Goal: Task Accomplishment & Management: Manage account settings

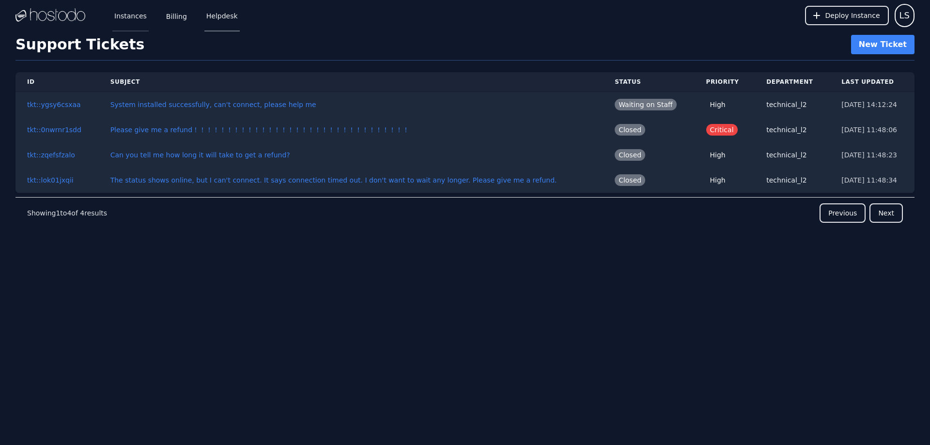
click at [133, 22] on link "Instances" at bounding box center [130, 16] width 36 height 32
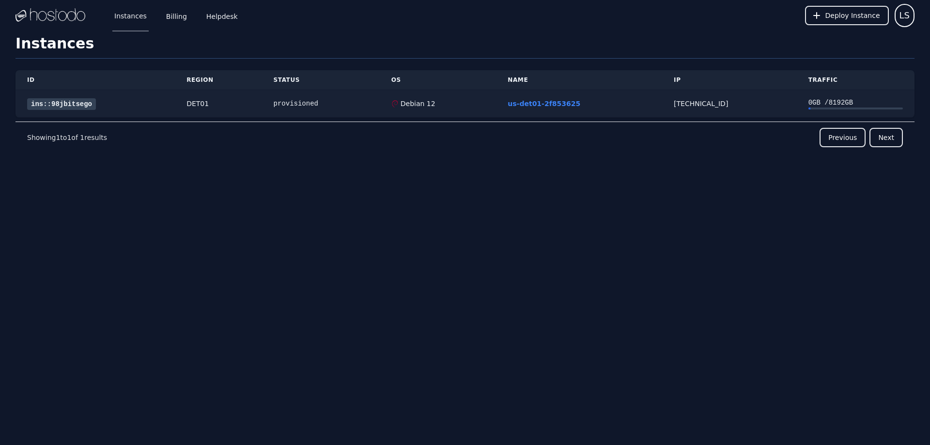
click at [61, 105] on link "ins::98jbitsego" at bounding box center [61, 104] width 69 height 12
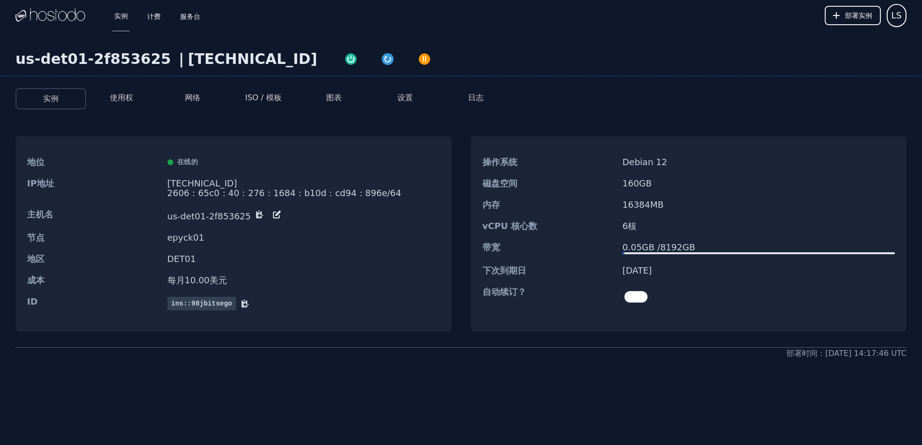
click at [258, 97] on font "ISO / 模板" at bounding box center [263, 97] width 36 height 9
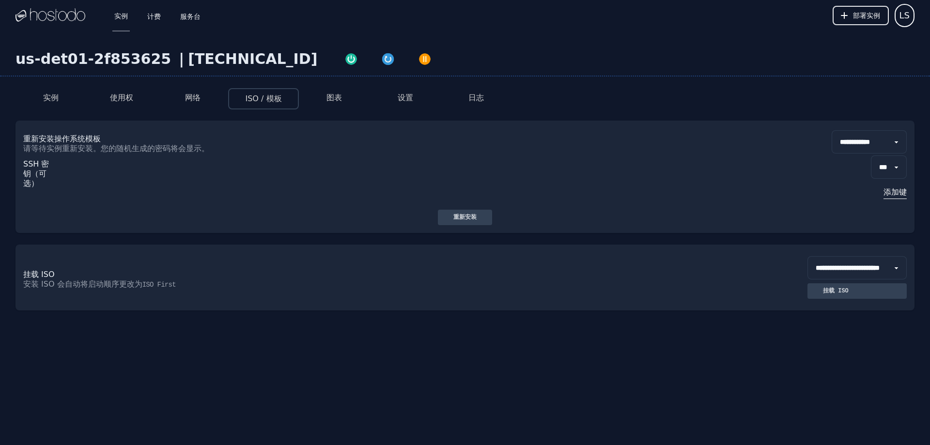
click at [862, 139] on select "**********" at bounding box center [868, 141] width 75 height 23
click at [831, 130] on select "**********" at bounding box center [868, 141] width 75 height 23
click at [465, 214] on font "重新安装" at bounding box center [464, 217] width 23 height 7
click at [52, 100] on font "实例" at bounding box center [50, 97] width 15 height 9
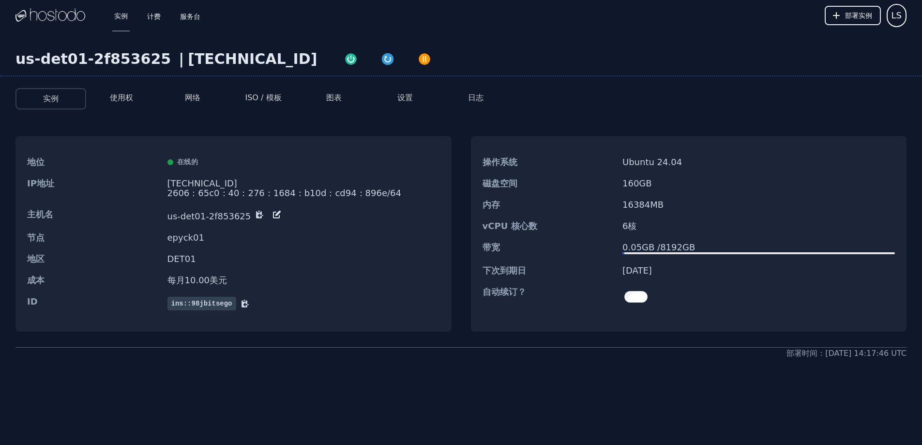
click at [130, 98] on font "使用权" at bounding box center [121, 97] width 23 height 9
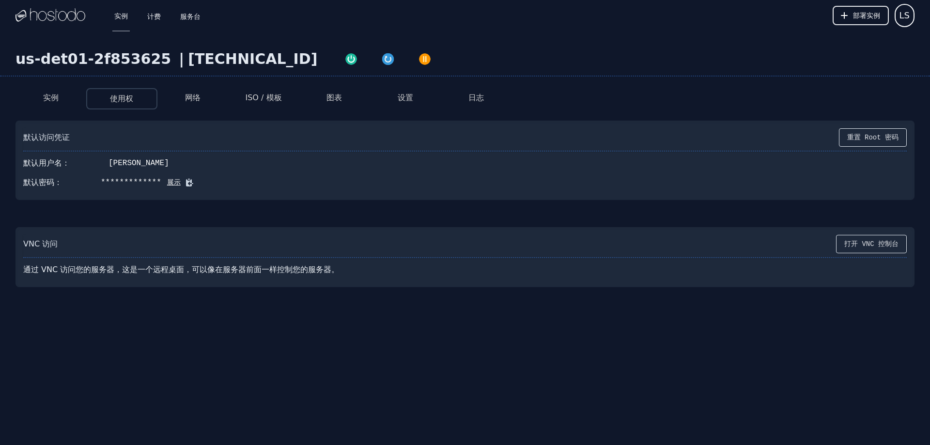
click at [167, 183] on font "展示" at bounding box center [174, 183] width 14 height 8
click at [141, 182] on font "k7GbI?J6(LK}9@dz" at bounding box center [138, 182] width 75 height 9
click at [200, 186] on icon at bounding box center [203, 182] width 7 height 7
click at [137, 193] on div "默认访问凭证 重置 Root 密码 默认用户名： 根 默认密码： k7GbI?J6(LK}9@dz 隐藏" at bounding box center [464, 160] width 899 height 79
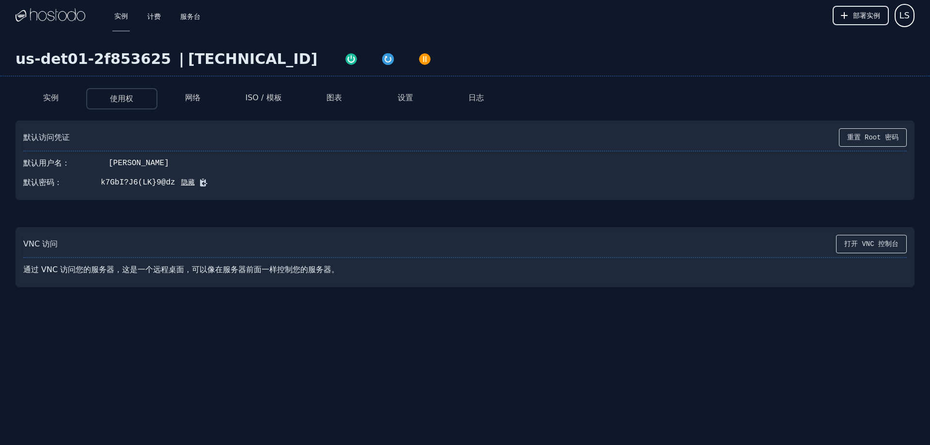
drag, startPoint x: 169, startPoint y: 184, endPoint x: 104, endPoint y: 183, distance: 64.9
click at [104, 183] on div "默认密码： k7GbI?J6(LK}9@dz 隐藏" at bounding box center [464, 182] width 883 height 19
drag, startPoint x: 99, startPoint y: 182, endPoint x: 169, endPoint y: 184, distance: 70.3
click at [169, 184] on div "默认密码： k7GbI?J6(LK}9@dz 隐藏" at bounding box center [464, 182] width 883 height 19
copy font "k7GbI?J6(LK}9@dz"
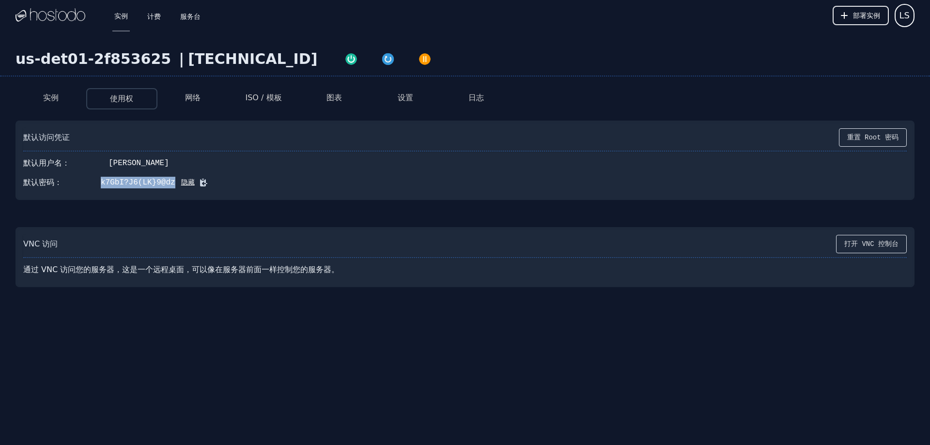
click at [256, 100] on font "ISO / 模板" at bounding box center [263, 97] width 36 height 9
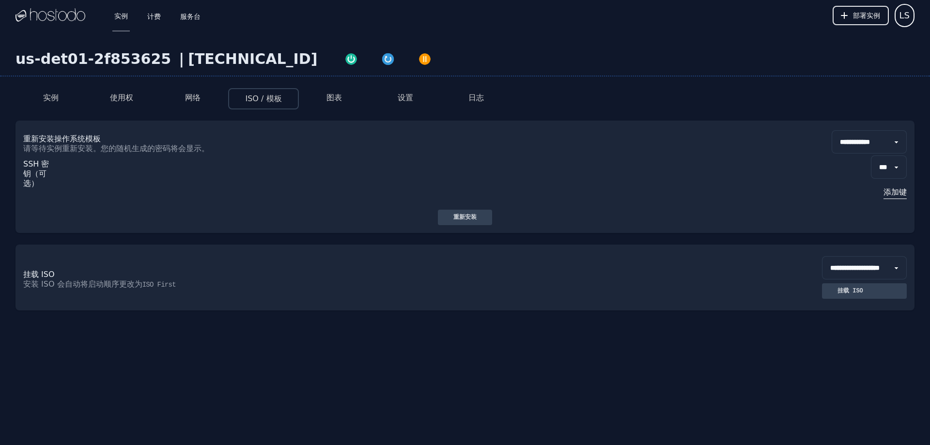
click at [130, 128] on div "**********" at bounding box center [464, 165] width 899 height 89
drag, startPoint x: 262, startPoint y: 57, endPoint x: 175, endPoint y: 59, distance: 87.2
click at [188, 59] on font "[TECHNICAL_ID]" at bounding box center [252, 58] width 129 height 17
copy font "[TECHNICAL_ID]"
click at [636, 407] on div "**********" at bounding box center [465, 222] width 930 height 445
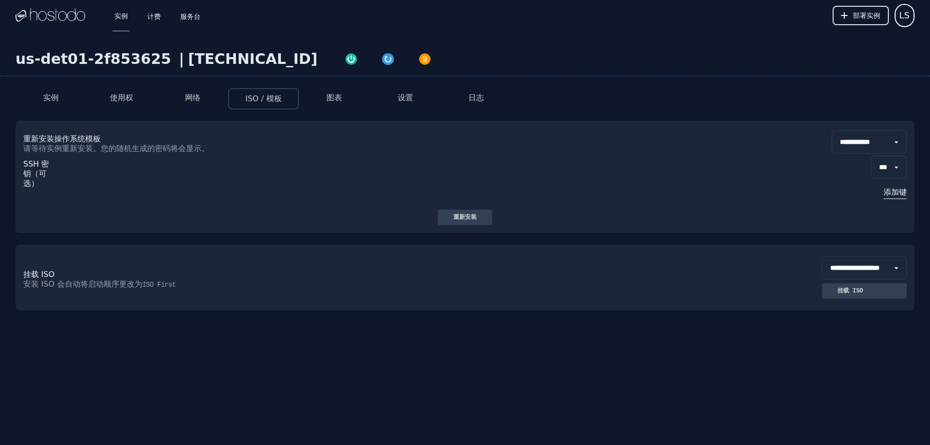
click at [56, 95] on font "实例" at bounding box center [50, 97] width 15 height 9
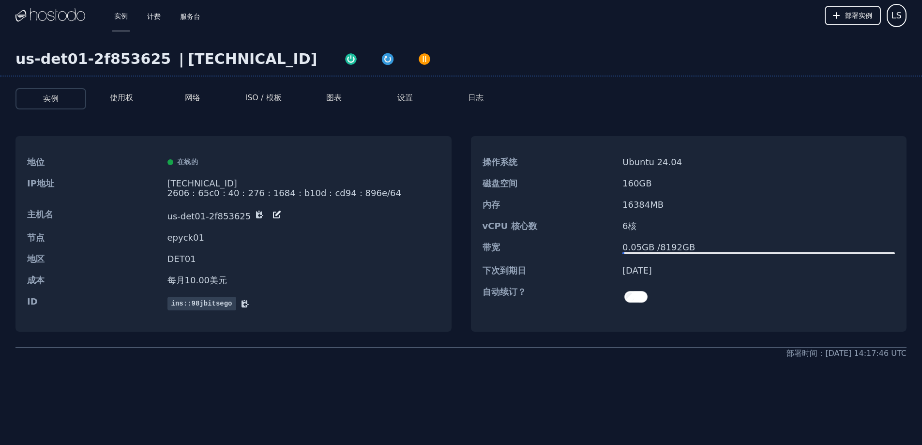
click at [275, 94] on font "ISO / 模板" at bounding box center [263, 97] width 36 height 9
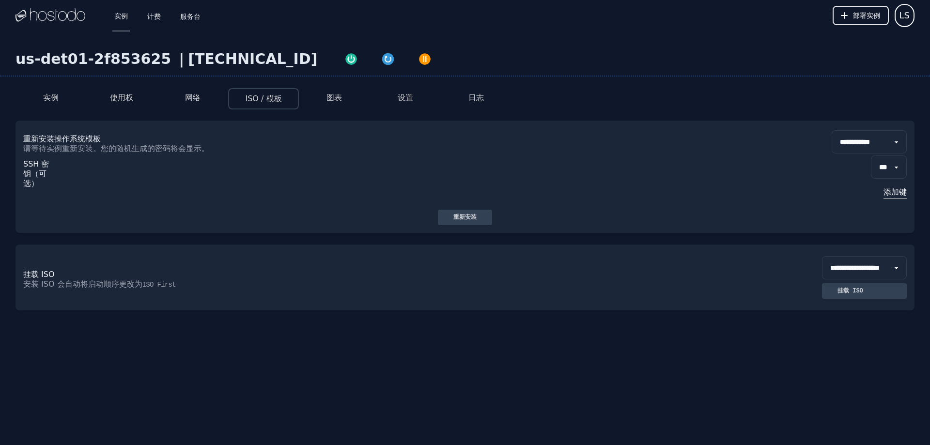
click at [847, 142] on select "**********" at bounding box center [868, 141] width 75 height 23
select select "**"
click at [831, 130] on select "**********" at bounding box center [868, 141] width 75 height 23
click at [459, 215] on font "重新安装" at bounding box center [464, 217] width 23 height 7
click at [888, 167] on select "***" at bounding box center [889, 166] width 36 height 23
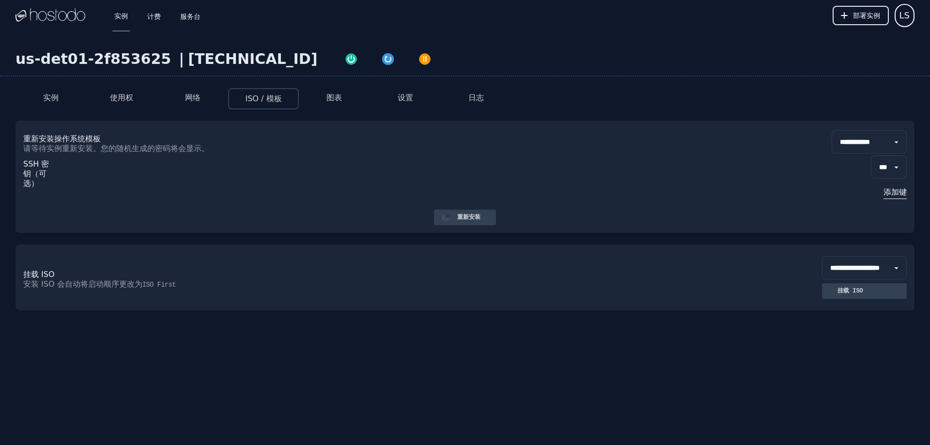
click at [887, 166] on select "***" at bounding box center [889, 166] width 36 height 23
click at [57, 102] on font "实例" at bounding box center [50, 97] width 15 height 9
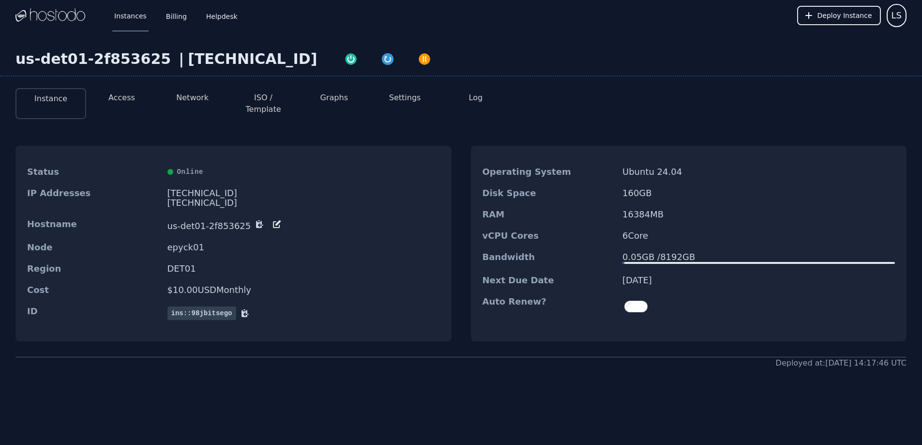
click at [122, 101] on button "Access" at bounding box center [121, 98] width 27 height 12
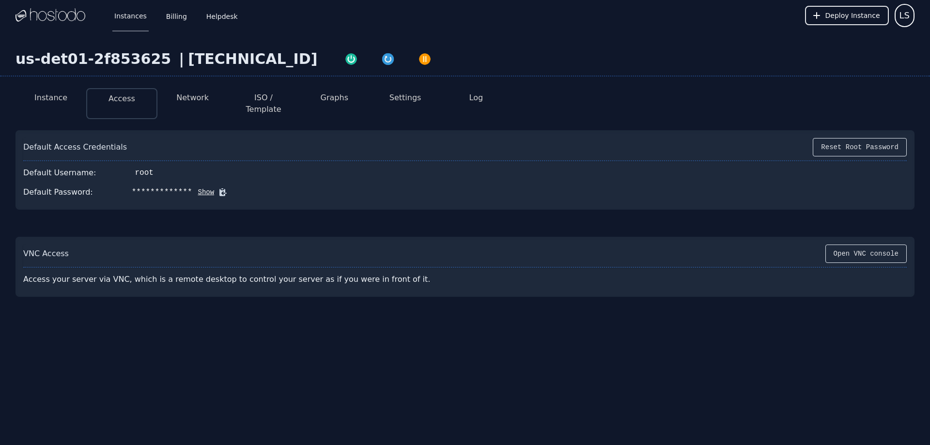
click at [199, 187] on button "Show" at bounding box center [203, 192] width 22 height 10
click at [52, 95] on button "Instance" at bounding box center [50, 98] width 33 height 12
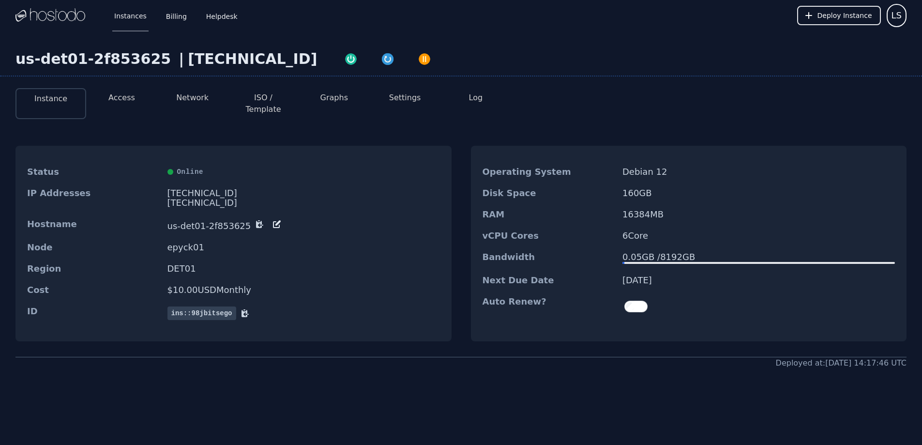
click at [107, 98] on li "Access" at bounding box center [121, 103] width 71 height 31
click at [126, 94] on button "Access" at bounding box center [121, 98] width 27 height 12
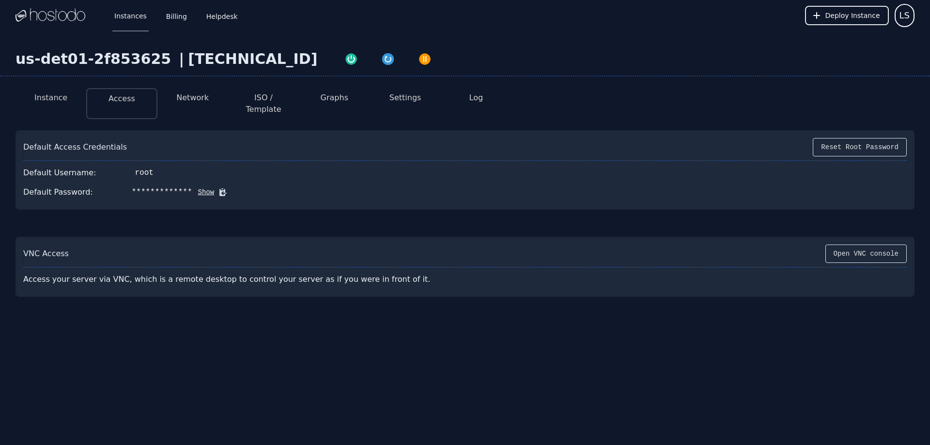
click at [198, 187] on button "Show" at bounding box center [203, 192] width 22 height 10
click at [192, 102] on button "Network" at bounding box center [192, 98] width 32 height 12
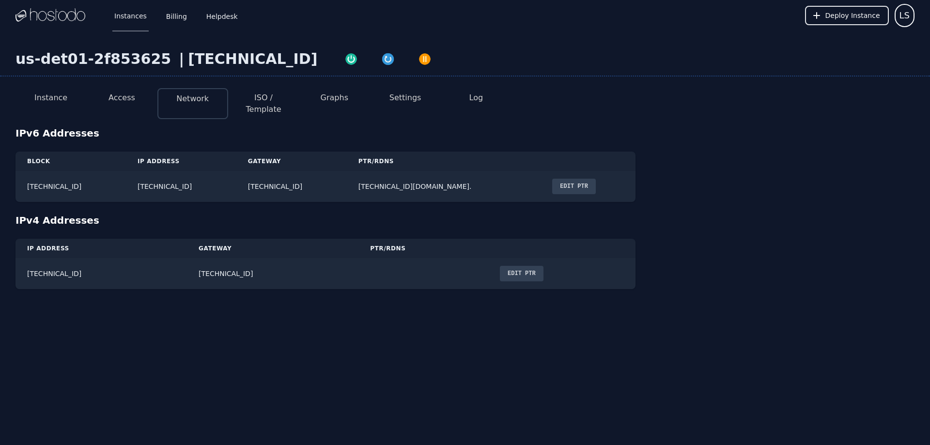
click at [259, 96] on button "ISO / Template" at bounding box center [263, 103] width 55 height 23
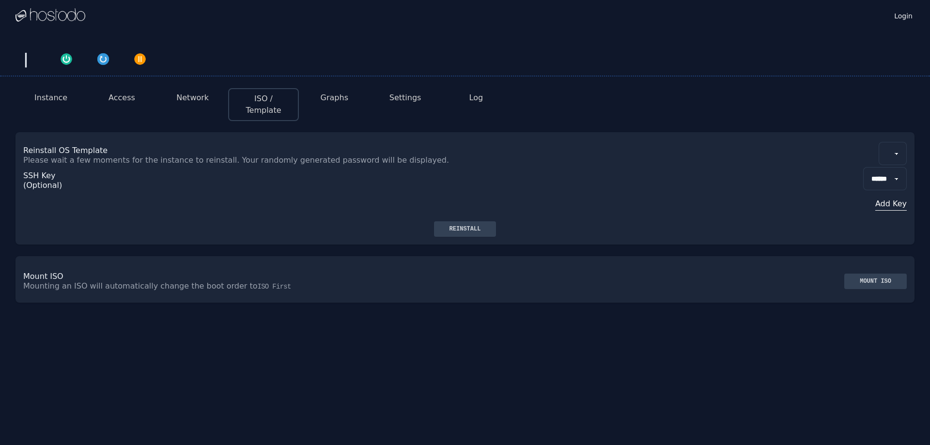
click at [55, 99] on button "Instance" at bounding box center [50, 98] width 33 height 12
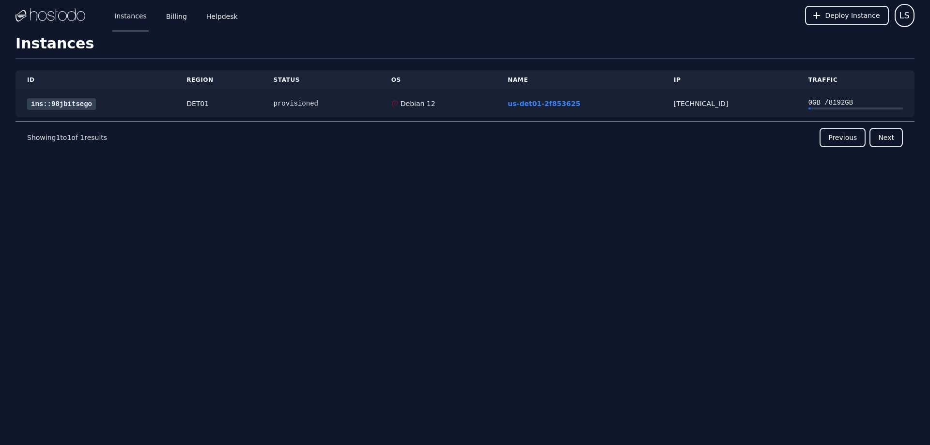
click at [58, 105] on link "ins::98jbitsego" at bounding box center [61, 104] width 69 height 12
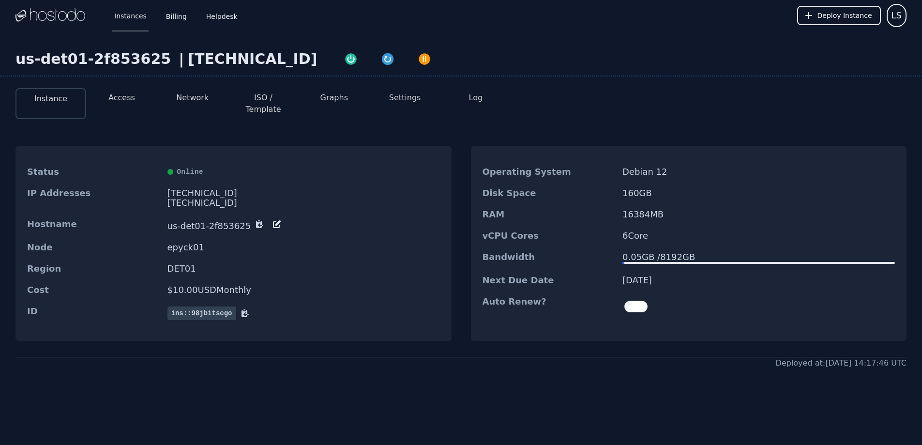
click at [124, 98] on button "Access" at bounding box center [121, 98] width 27 height 12
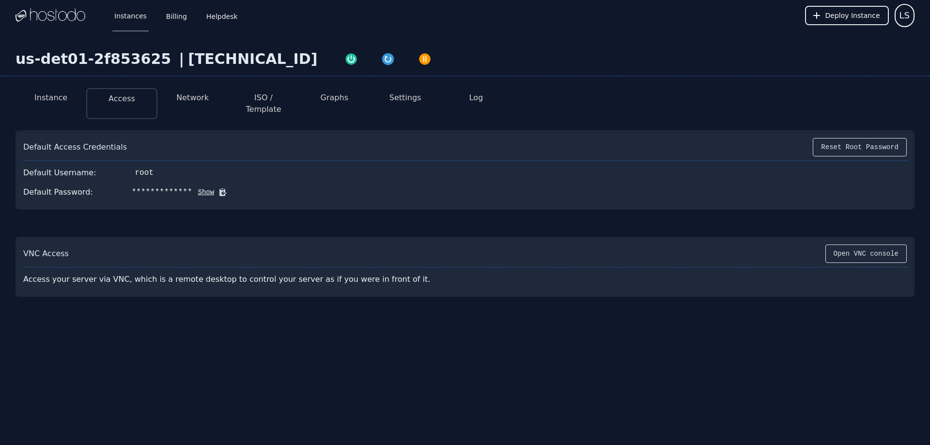
click at [196, 187] on button "Show" at bounding box center [203, 192] width 22 height 10
click at [233, 189] on icon at bounding box center [236, 192] width 7 height 7
click at [139, 130] on div "Default Access Credentials Reset Root Password Default Username: root Default P…" at bounding box center [464, 169] width 899 height 79
drag, startPoint x: 263, startPoint y: 58, endPoint x: 174, endPoint y: 62, distance: 89.2
click at [188, 62] on div "[TECHNICAL_ID]" at bounding box center [252, 58] width 129 height 17
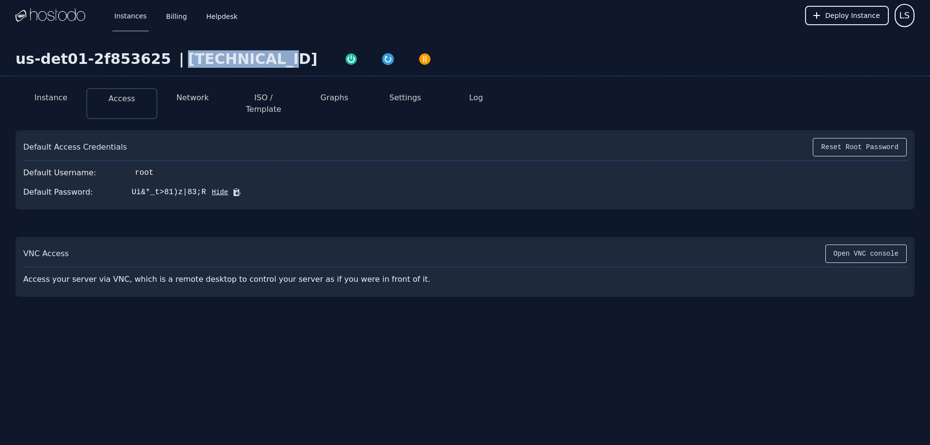
copy div "[TECHNICAL_ID]"
